Goal: Check status: Check status

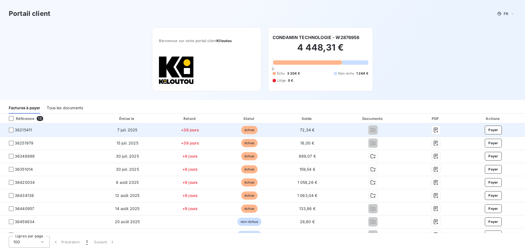
click at [7, 133] on td "36215411" at bounding box center [47, 130] width 95 height 13
click at [11, 131] on div at bounding box center [11, 130] width 5 height 5
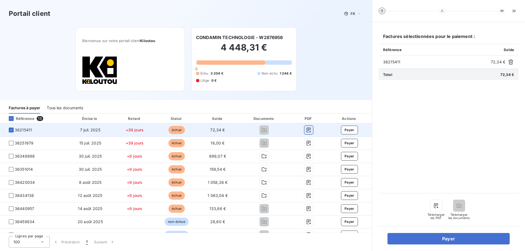
click at [307, 129] on icon "button" at bounding box center [309, 130] width 4 height 5
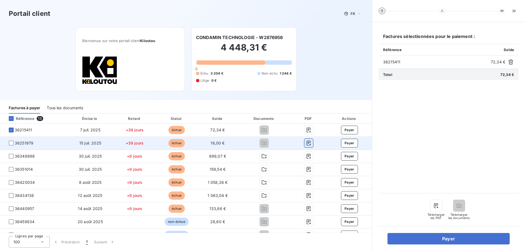
click at [307, 143] on icon "button" at bounding box center [308, 143] width 5 height 5
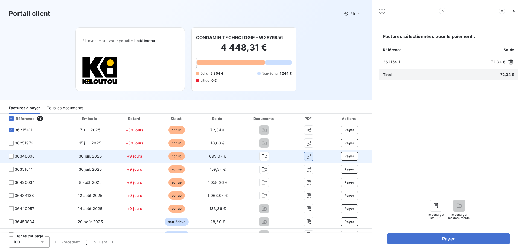
click at [306, 157] on icon "button" at bounding box center [308, 156] width 5 height 5
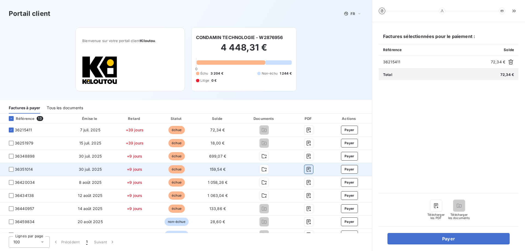
click at [309, 172] on button "button" at bounding box center [308, 169] width 9 height 9
click at [307, 169] on icon "button" at bounding box center [309, 169] width 4 height 5
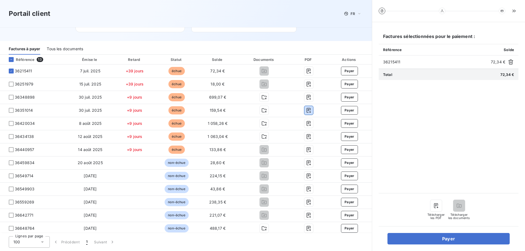
scroll to position [61, 0]
